Goal: Task Accomplishment & Management: Complete application form

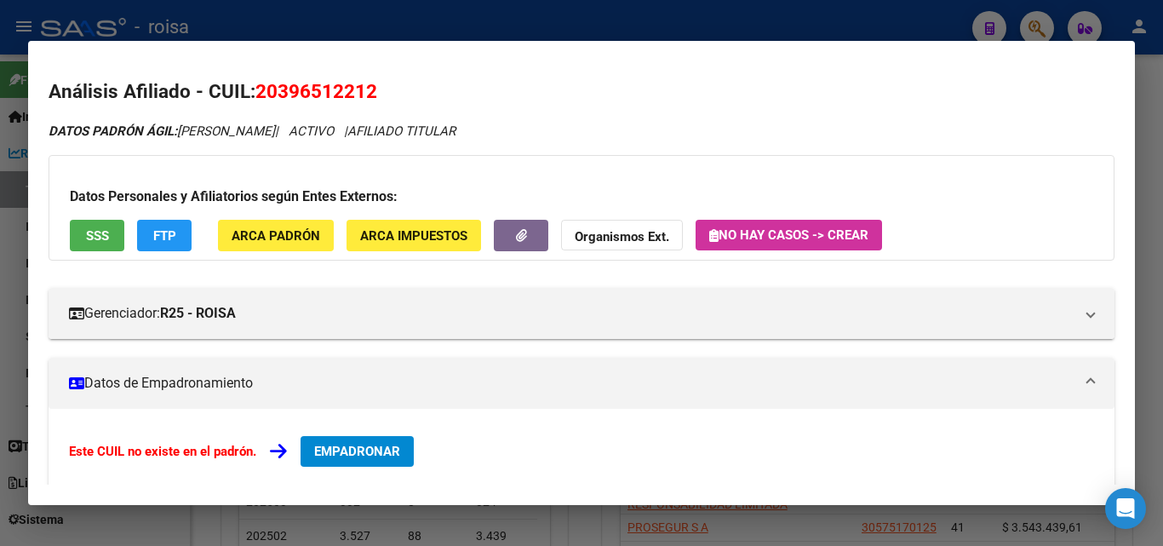
click at [255, 25] on div at bounding box center [581, 273] width 1163 height 546
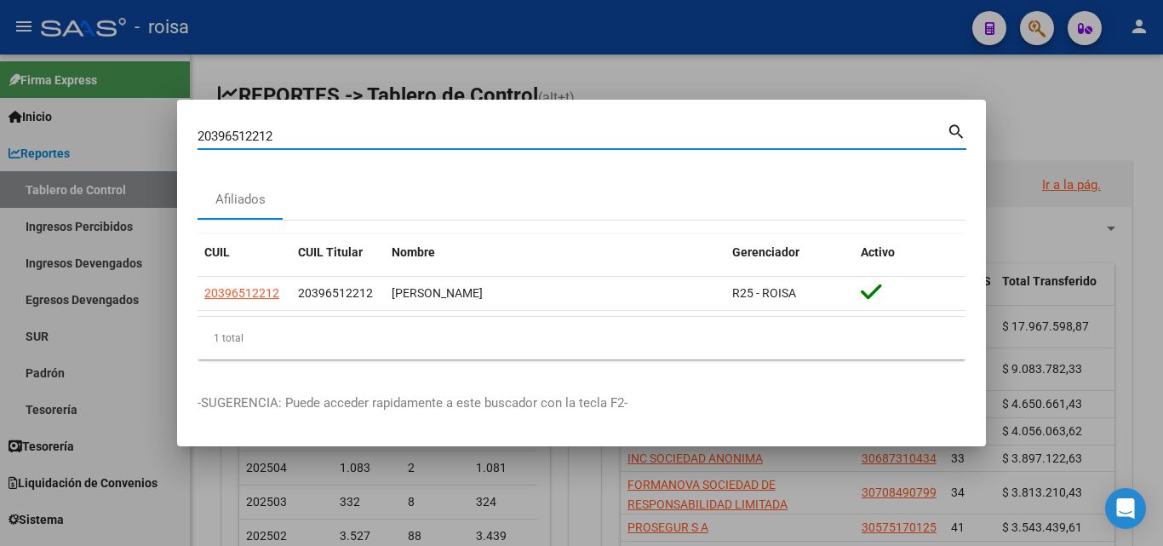
drag, startPoint x: 726, startPoint y: 144, endPoint x: 304, endPoint y: 144, distance: 422.2
click at [191, 152] on mat-dialog-content "20396512212 Buscar (apellido, dni, cuil, nro traspaso, cuit, obra social) searc…" at bounding box center [581, 246] width 809 height 253
paste input "-43518190-3"
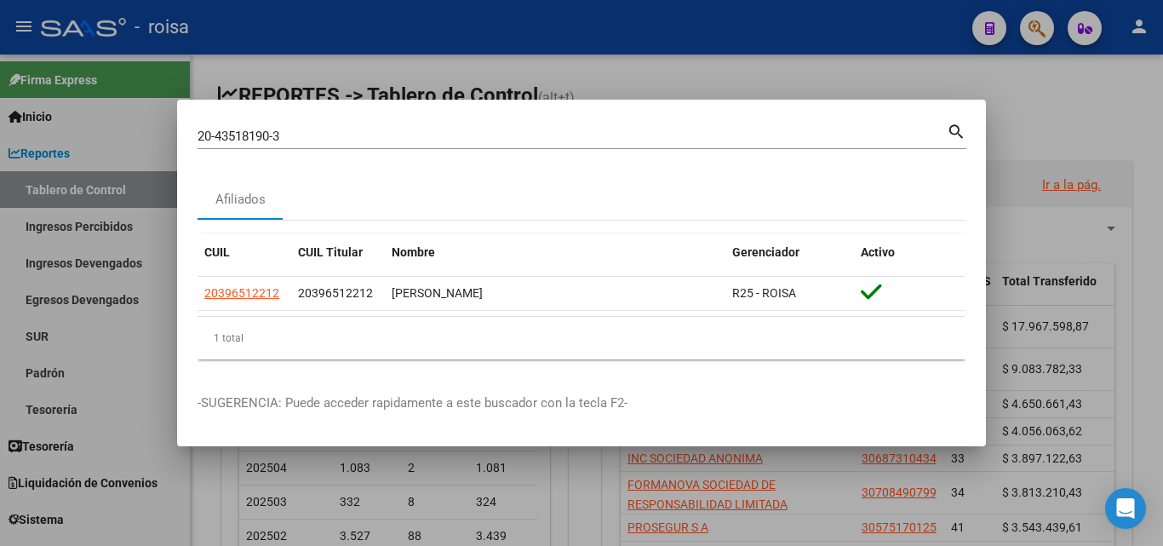
click at [952, 128] on mat-icon "search" at bounding box center [957, 130] width 20 height 20
type input "20435181903"
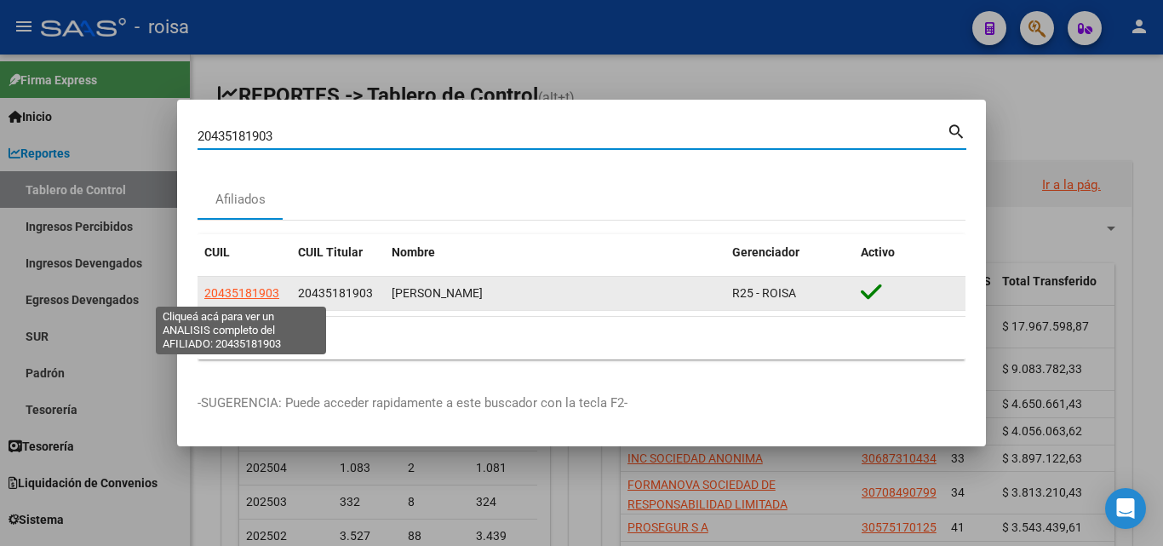
click at [262, 295] on span "20435181903" at bounding box center [241, 293] width 75 height 14
type textarea "20435181903"
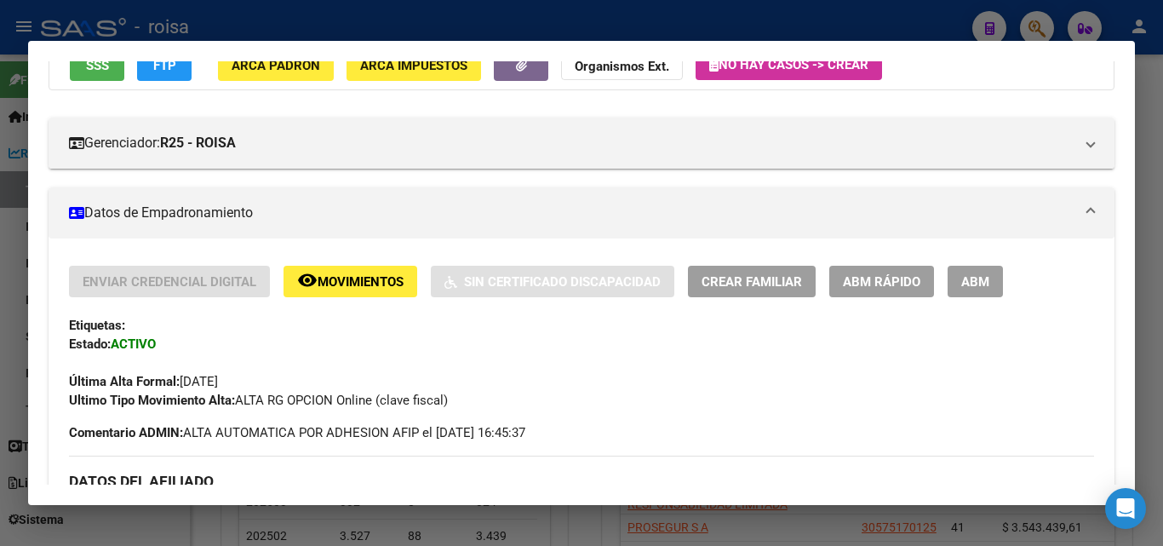
scroll to position [255, 0]
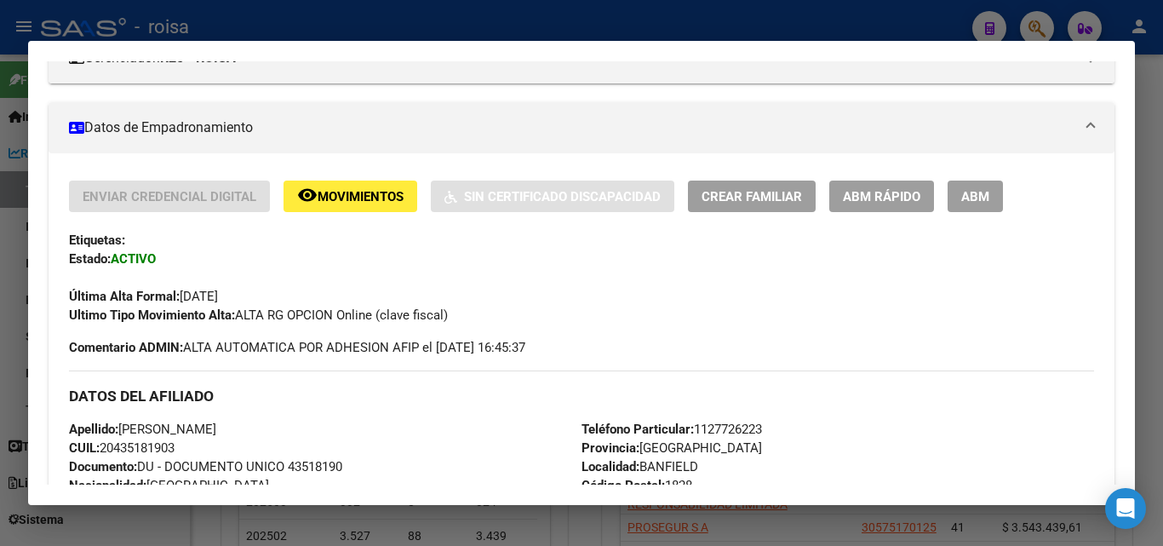
click at [903, 196] on span "ABM Rápido" at bounding box center [881, 196] width 77 height 15
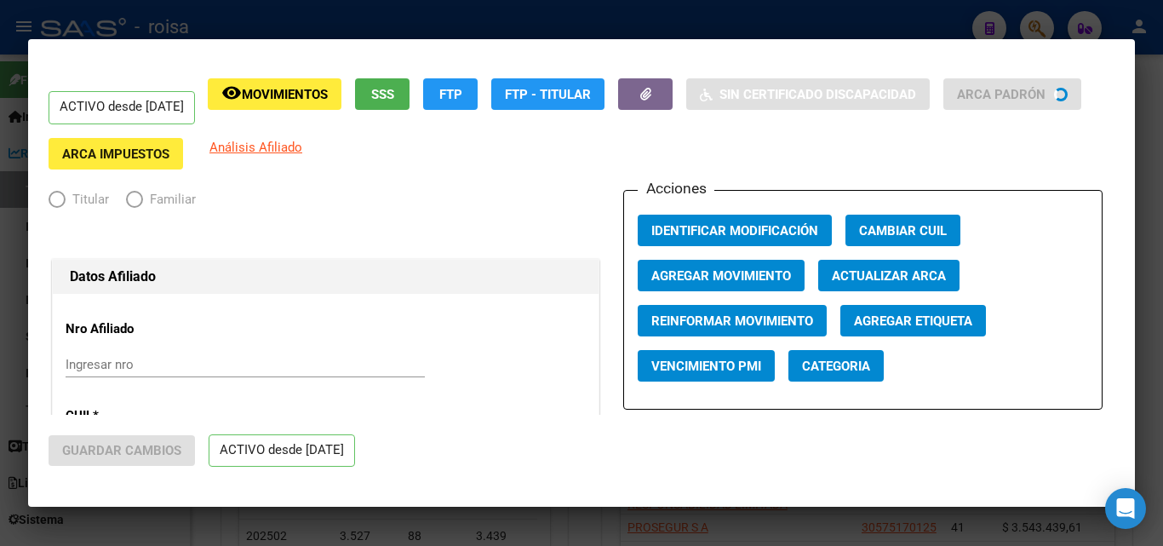
radio input "true"
type input "33-70736658-9"
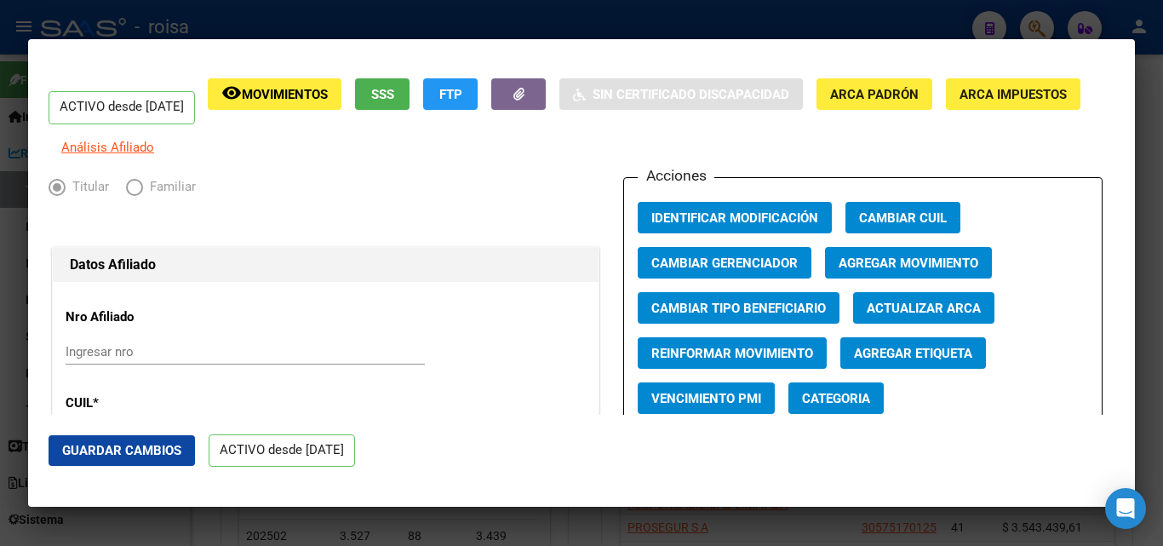
click at [877, 271] on span "Agregar Movimiento" at bounding box center [909, 262] width 140 height 15
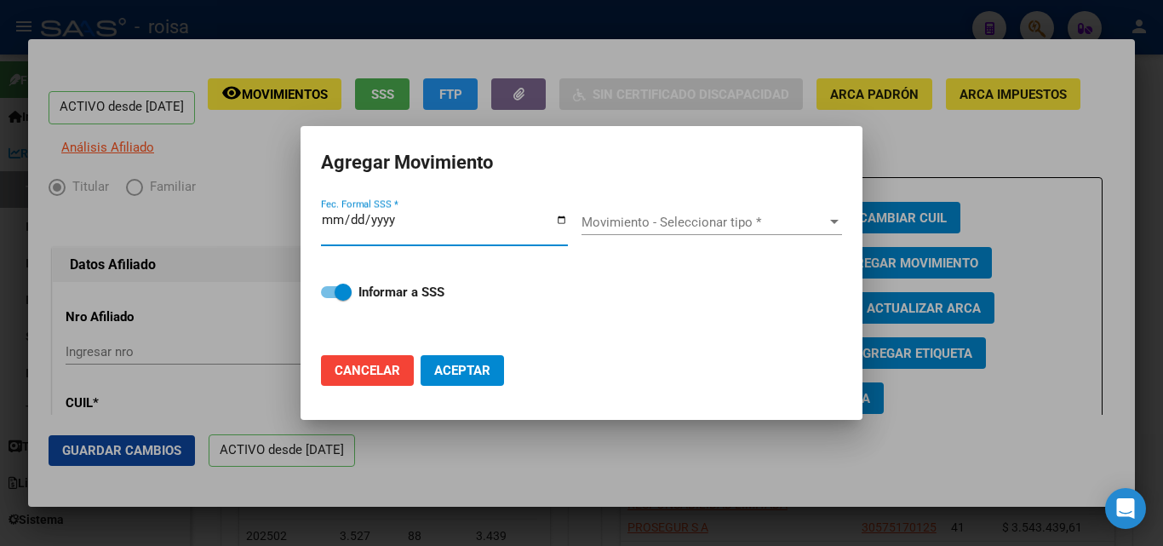
click at [632, 222] on span "Movimiento - Seleccionar tipo *" at bounding box center [703, 222] width 245 height 15
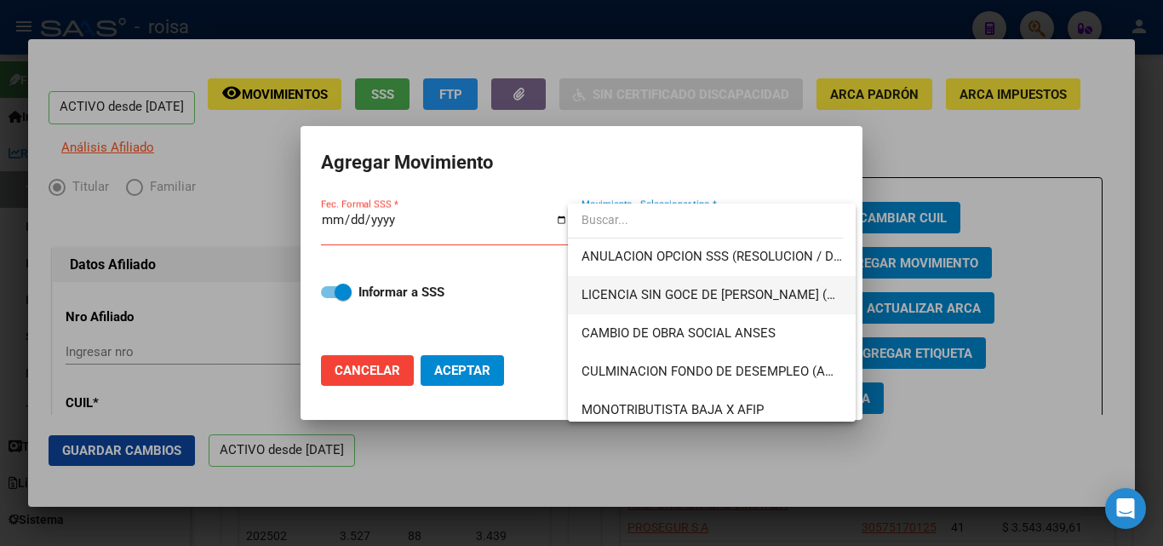
scroll to position [341, 0]
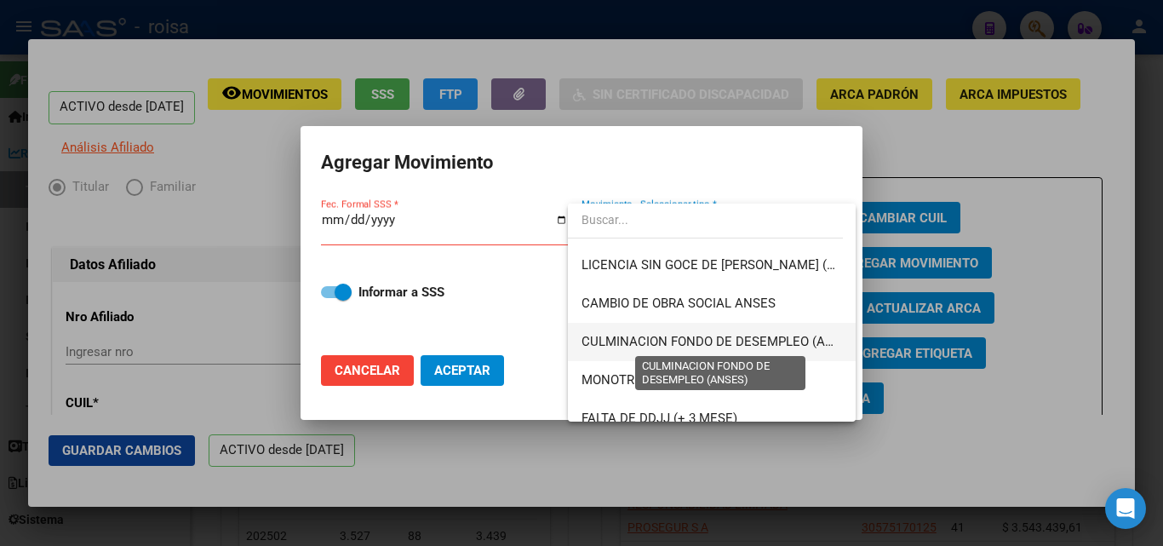
click at [685, 338] on span "CULMINACION FONDO DE DESEMPLEO (ANSES)" at bounding box center [721, 341] width 280 height 15
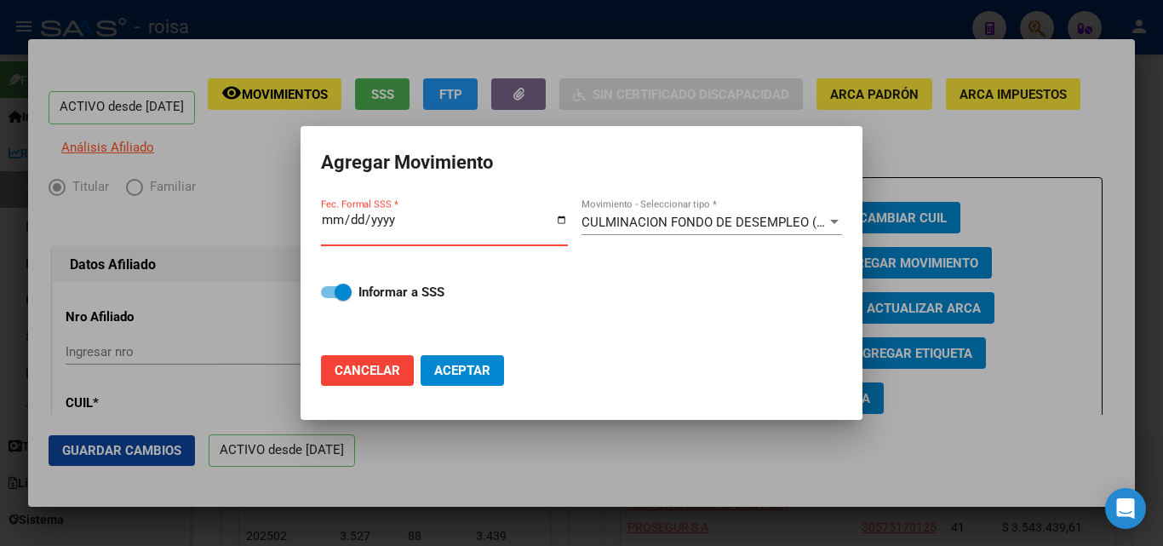
click at [331, 220] on input "Fec. Formal SSS *" at bounding box center [444, 226] width 247 height 27
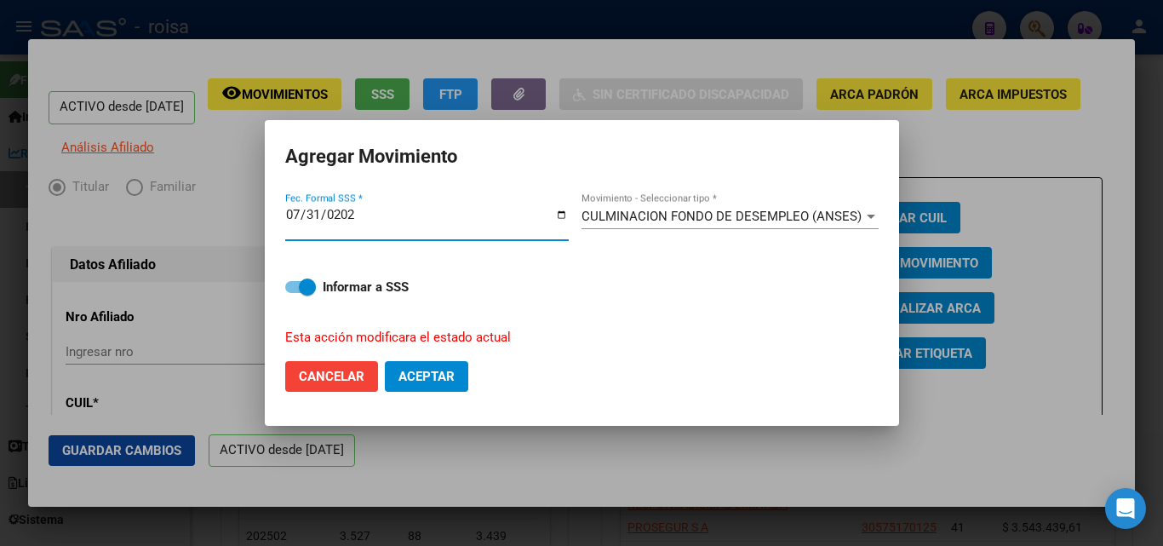
type input "[DATE]"
click at [425, 369] on span "Aceptar" at bounding box center [426, 376] width 56 height 15
checkbox input "false"
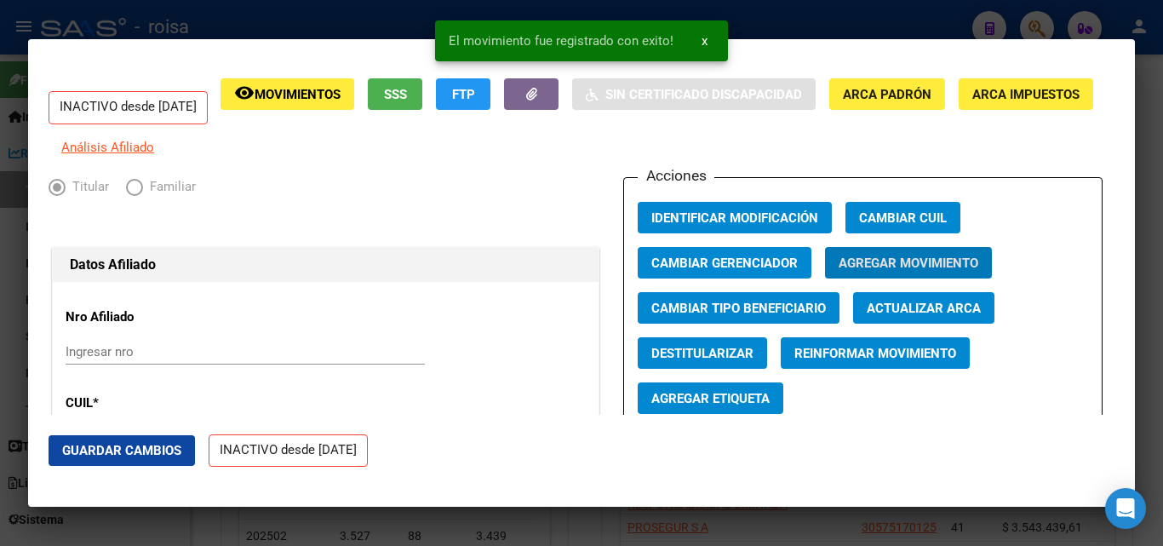
click at [312, 16] on div at bounding box center [581, 273] width 1163 height 546
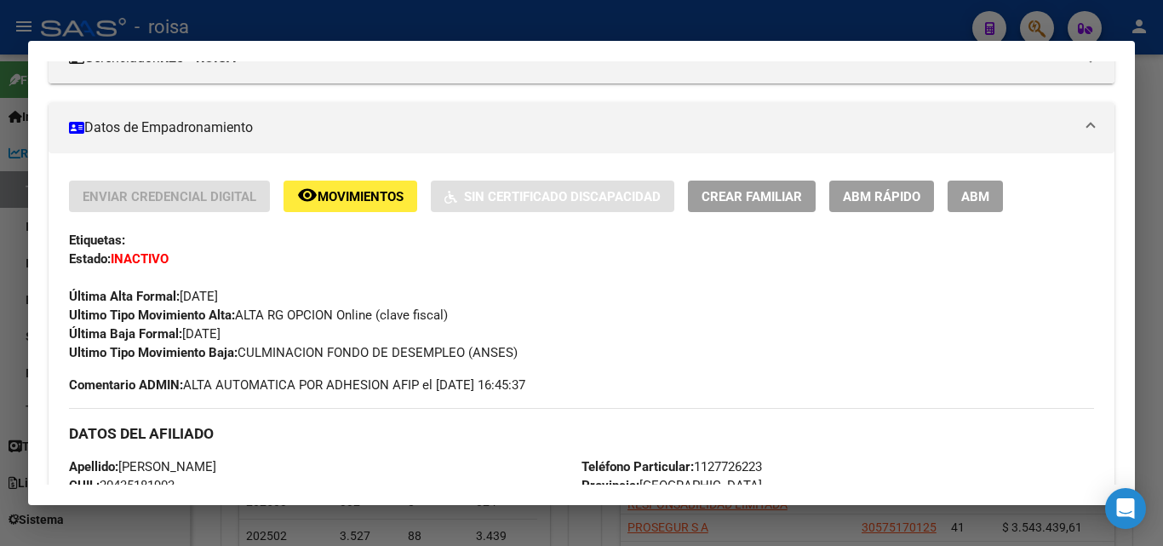
click at [296, 5] on div at bounding box center [581, 273] width 1163 height 546
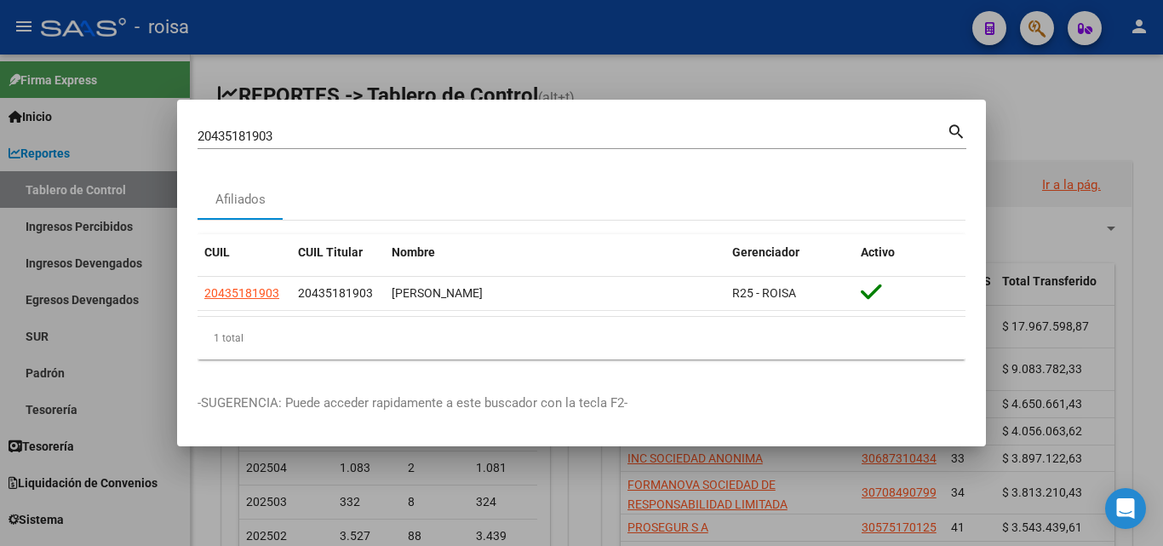
click at [1033, 95] on div at bounding box center [581, 273] width 1163 height 546
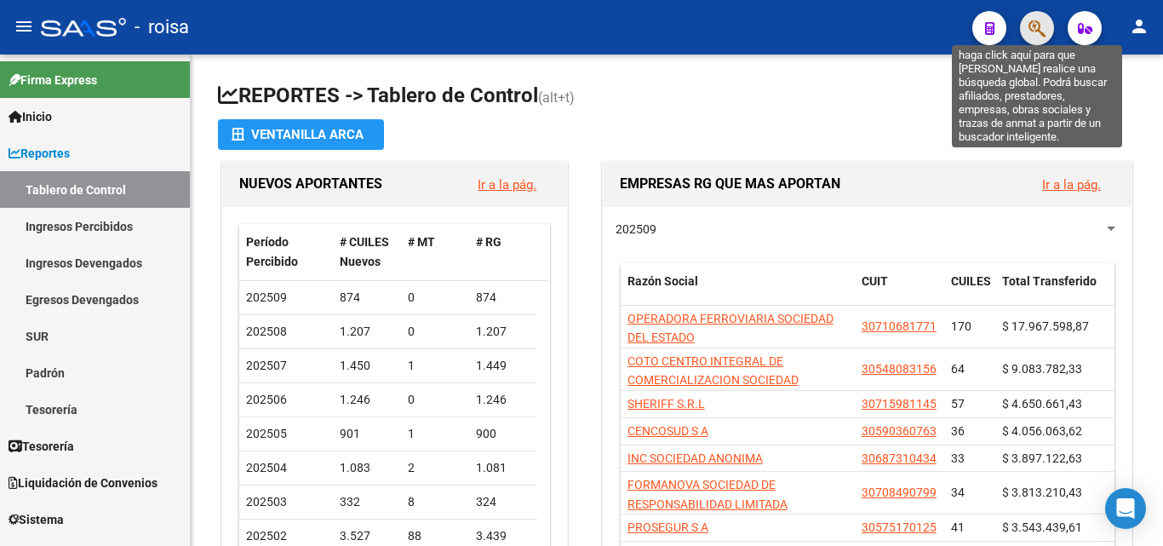
click at [1030, 20] on icon "button" at bounding box center [1036, 29] width 17 height 20
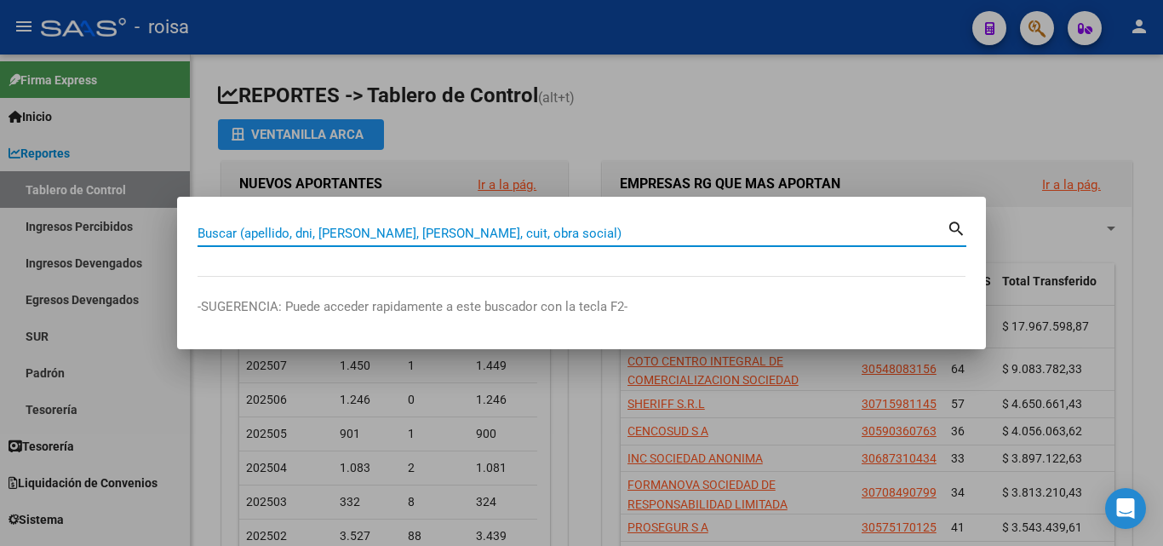
paste input "20-32444272-4"
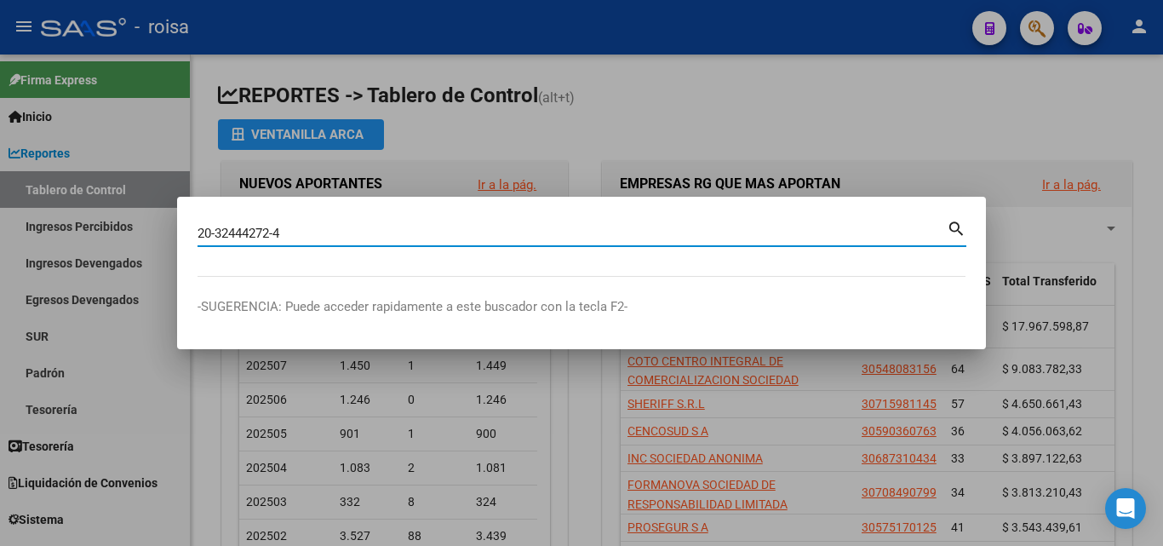
click at [947, 230] on mat-icon "search" at bounding box center [957, 227] width 20 height 20
type input "20324442724"
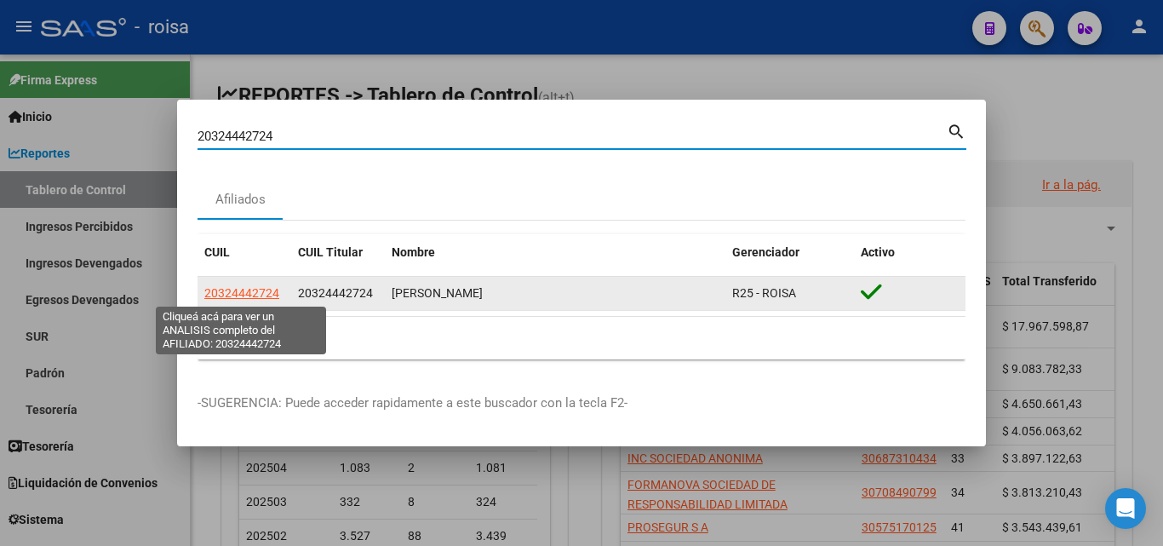
click at [272, 297] on span "20324442724" at bounding box center [241, 293] width 75 height 14
type textarea "20324442724"
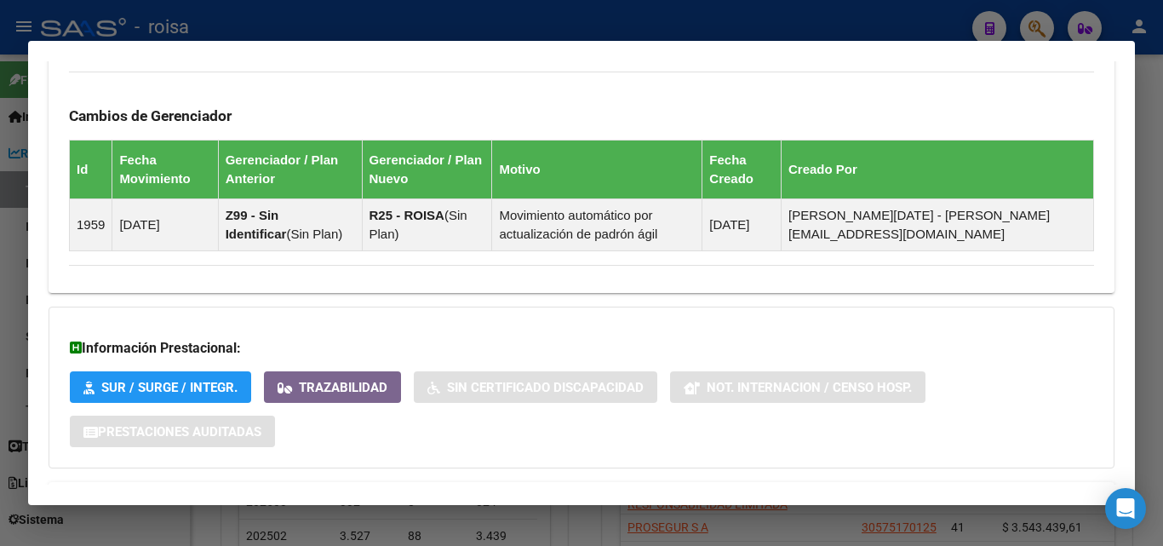
scroll to position [1077, 0]
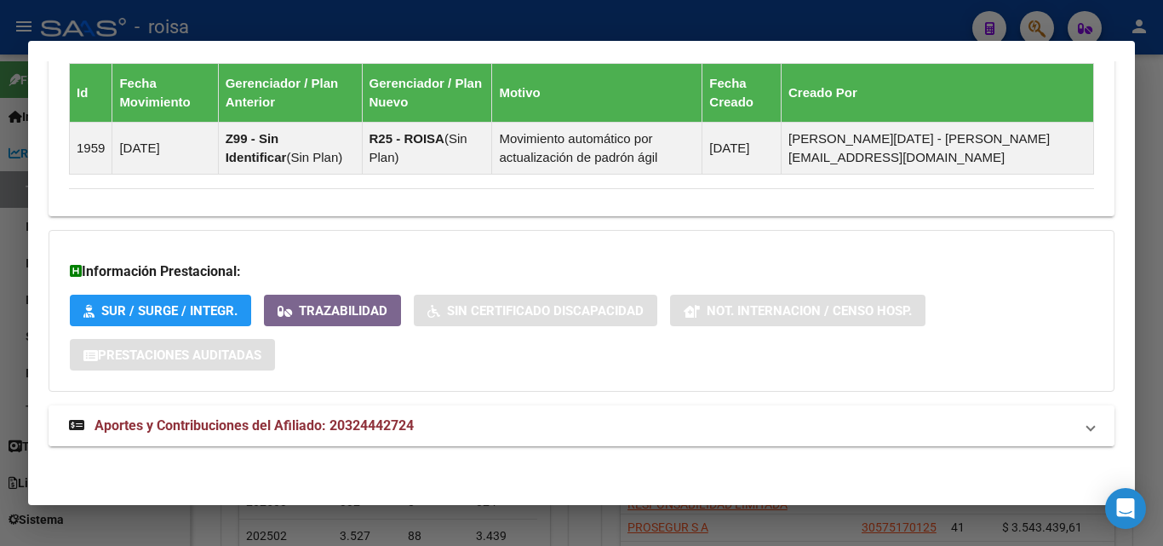
click at [375, 421] on span "Aportes y Contribuciones del Afiliado: 20324442724" at bounding box center [253, 425] width 319 height 16
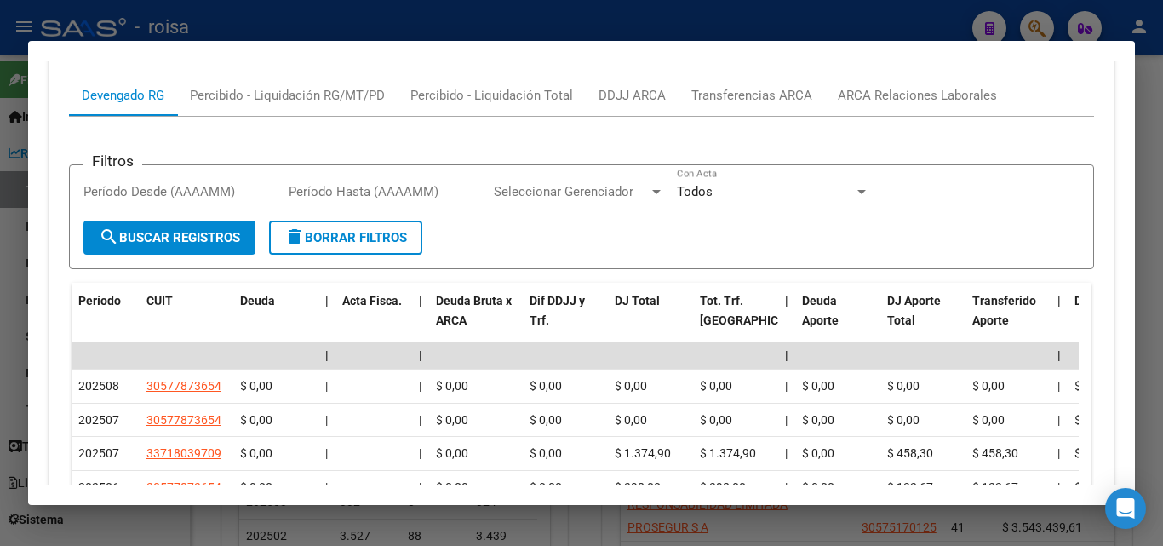
scroll to position [1541, 0]
